Goal: Task Accomplishment & Management: Use online tool/utility

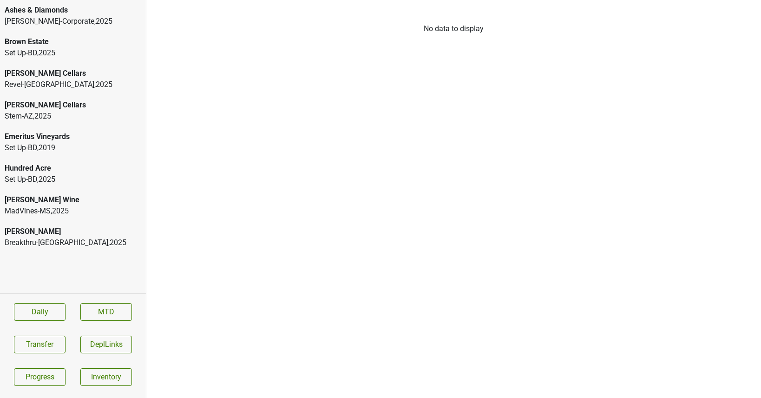
click at [57, 238] on div "Breakthru-[GEOGRAPHIC_DATA] , 2025" at bounding box center [73, 242] width 137 height 11
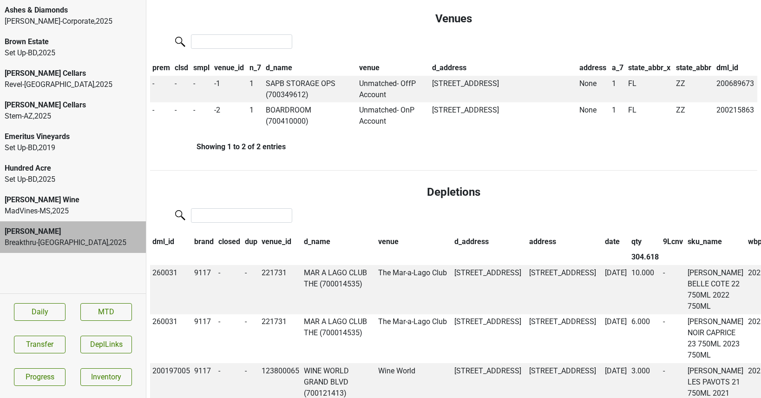
scroll to position [596, 0]
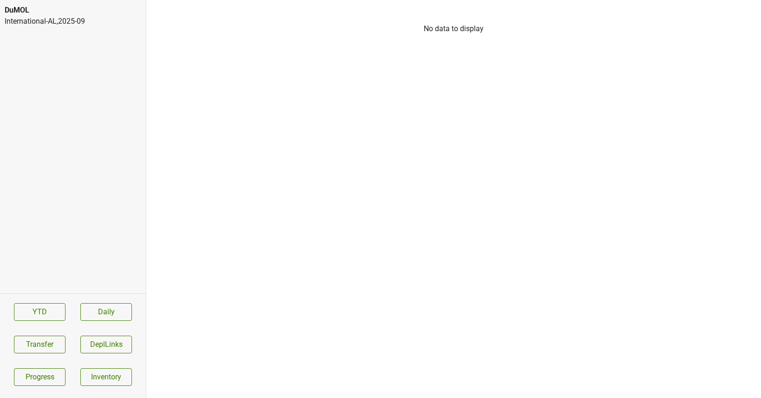
click at [55, 10] on div "DuMOL" at bounding box center [73, 10] width 137 height 11
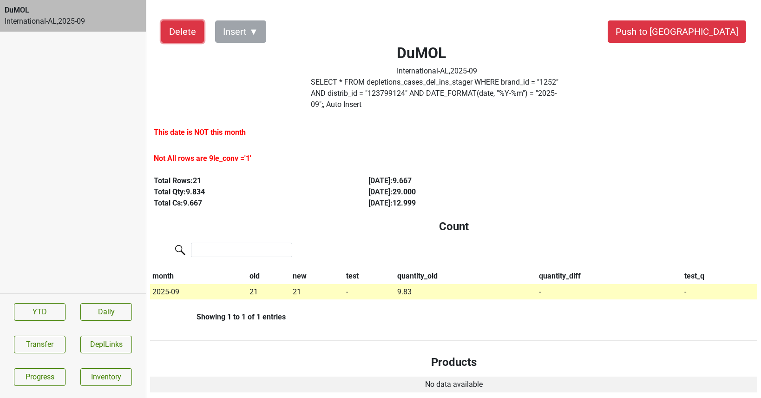
click at [187, 36] on button "Delete" at bounding box center [182, 31] width 43 height 22
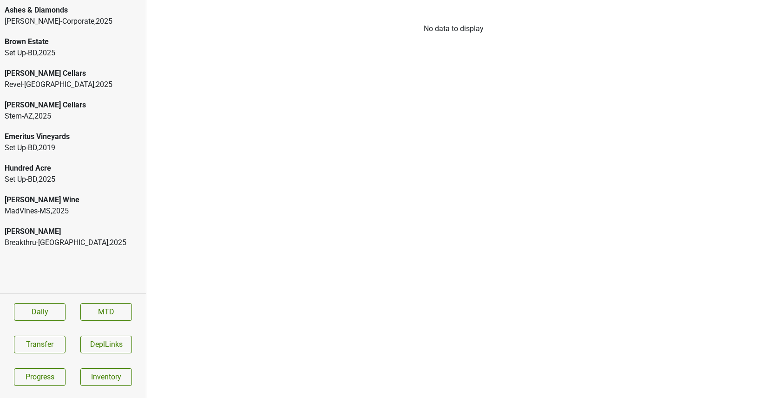
click at [51, 224] on div "Peter Michael Breakthru-FL , 2025" at bounding box center [73, 237] width 146 height 32
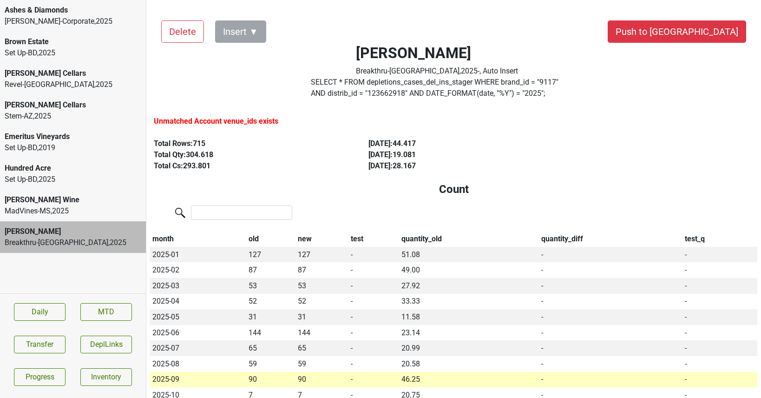
click at [52, 209] on div "MadVines-MS , 2025" at bounding box center [73, 210] width 137 height 11
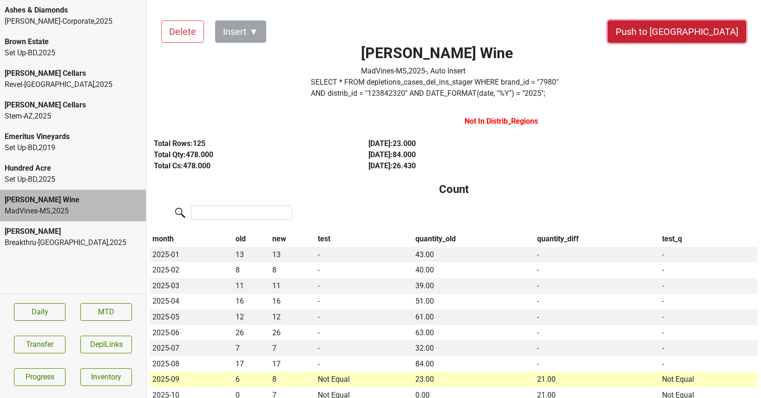
click at [704, 33] on button "Push to [GEOGRAPHIC_DATA]" at bounding box center [677, 31] width 138 height 22
